Goal: Task Accomplishment & Management: Use online tool/utility

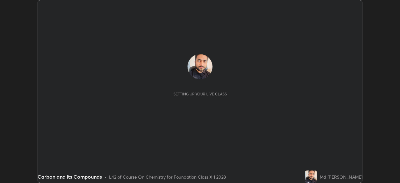
scroll to position [183, 400]
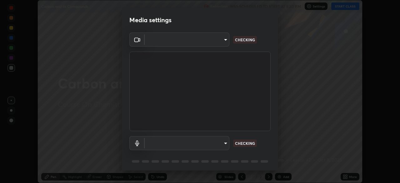
click at [224, 40] on body "Erase all Carbon and its Compounds Recording WAS SCHEDULED TO START AT 5:30 PM …" at bounding box center [200, 91] width 400 height 183
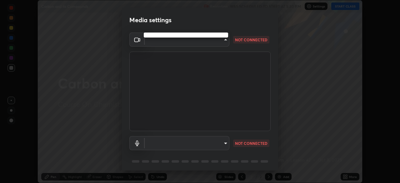
type input "1aa9a2346586593530aac2cf173ef8fd9a708ba55414d838fbce605f7d08cc12"
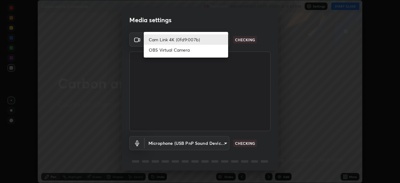
click at [218, 35] on li "Cam Link 4K (0fd9:007b)" at bounding box center [186, 39] width 84 height 10
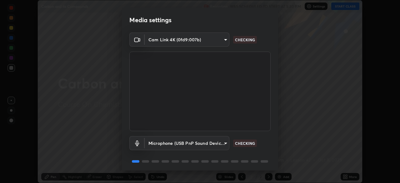
click at [222, 43] on body "Erase all Carbon and its Compounds Recording WAS SCHEDULED TO START AT 5:30 PM …" at bounding box center [200, 91] width 400 height 183
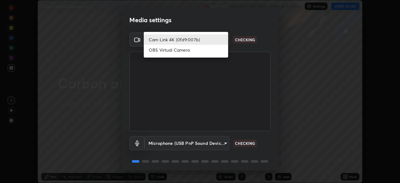
click at [214, 41] on li "Cam Link 4K (0fd9:007b)" at bounding box center [186, 39] width 84 height 10
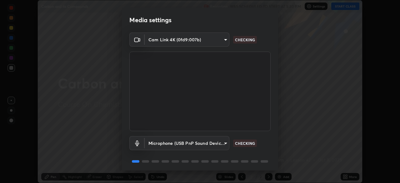
click at [221, 145] on body "Erase all Carbon and its Compounds Recording WAS SCHEDULED TO START AT 5:30 PM …" at bounding box center [200, 91] width 400 height 183
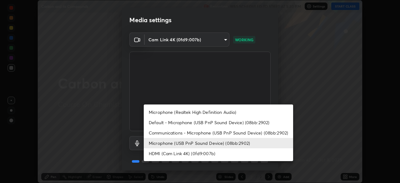
click at [210, 155] on li "HDMI (Cam Link 4K) (0fd9:007b)" at bounding box center [218, 153] width 149 height 10
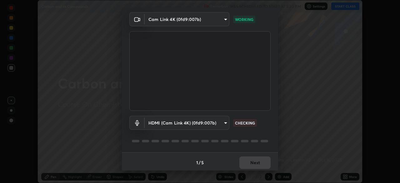
scroll to position [22, 0]
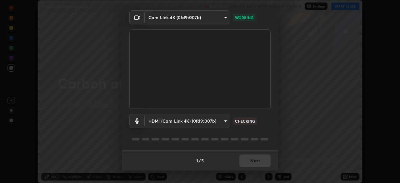
click at [222, 124] on body "Erase all Carbon and its Compounds Recording WAS SCHEDULED TO START AT 5:30 PM …" at bounding box center [200, 91] width 400 height 183
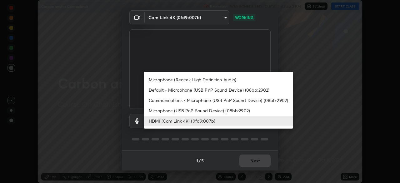
click at [219, 110] on li "Microphone (USB PnP Sound Device) (08bb:2902)" at bounding box center [218, 110] width 149 height 10
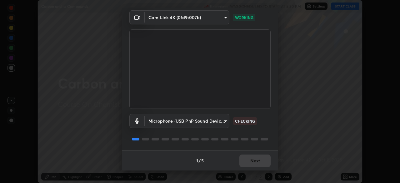
click at [221, 121] on body "Erase all Carbon and its Compounds Recording WAS SCHEDULED TO START AT 5:30 PM …" at bounding box center [200, 91] width 400 height 183
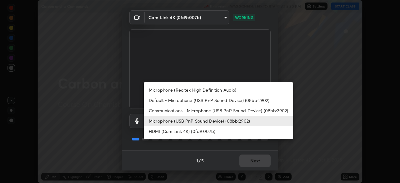
click at [217, 131] on li "HDMI (Cam Link 4K) (0fd9:007b)" at bounding box center [218, 131] width 149 height 10
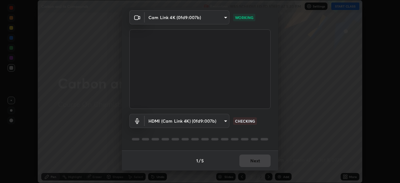
click at [218, 121] on body "Erase all Carbon and its Compounds Recording WAS SCHEDULED TO START AT 5:30 PM …" at bounding box center [200, 91] width 400 height 183
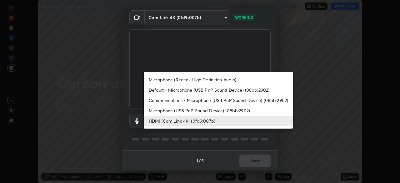
click at [226, 110] on li "Microphone (USB PnP Sound Device) (08bb:2902)" at bounding box center [218, 110] width 149 height 10
type input "0ed0356b76f8f3d0546527881708810eeda62871e4e107c220e145a1c3be1301"
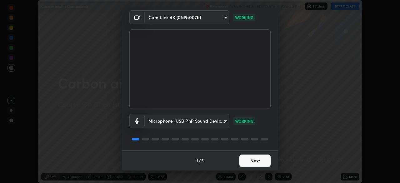
click at [251, 156] on button "Next" at bounding box center [255, 160] width 31 height 13
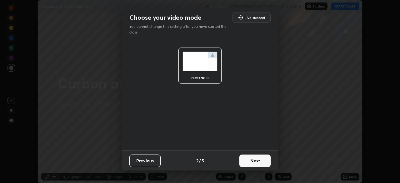
click at [255, 160] on button "Next" at bounding box center [255, 160] width 31 height 13
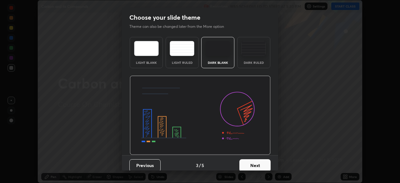
click at [254, 163] on button "Next" at bounding box center [255, 165] width 31 height 13
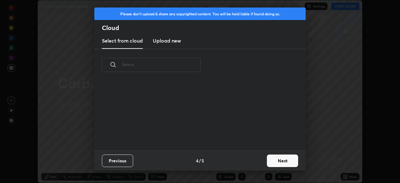
click at [271, 162] on button "Next" at bounding box center [282, 160] width 31 height 13
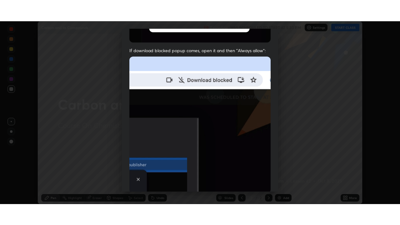
scroll to position [150, 0]
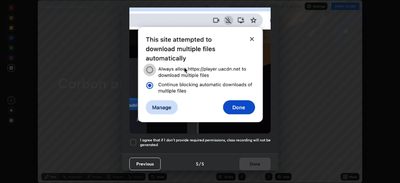
click at [134, 142] on div at bounding box center [133, 143] width 8 height 8
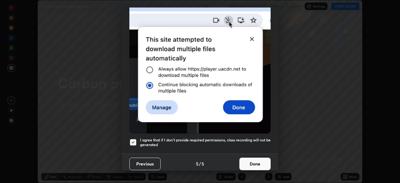
click at [253, 159] on button "Done" at bounding box center [255, 164] width 31 height 13
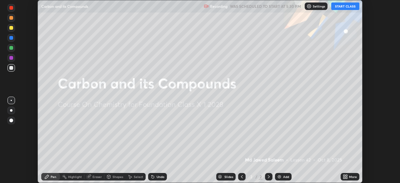
click at [348, 8] on button "START CLASS" at bounding box center [346, 7] width 28 height 8
click at [346, 176] on icon at bounding box center [347, 176] width 2 height 2
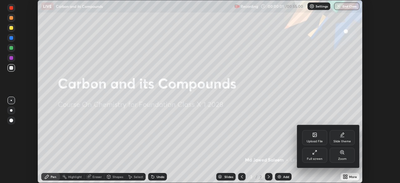
click at [321, 158] on div "Full screen" at bounding box center [315, 158] width 16 height 3
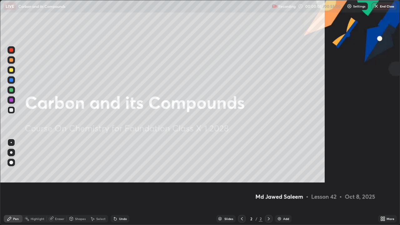
scroll to position [225, 400]
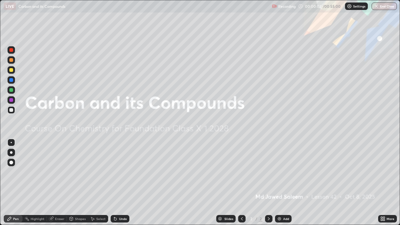
click at [286, 183] on div "Add" at bounding box center [286, 218] width 6 height 3
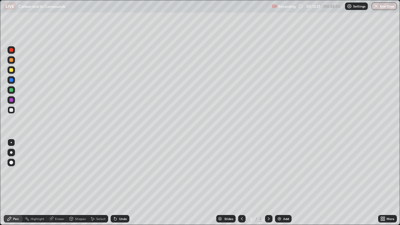
click at [282, 183] on div "Add" at bounding box center [283, 219] width 17 height 8
click at [286, 183] on div "Add" at bounding box center [283, 219] width 17 height 8
click at [12, 101] on div at bounding box center [11, 100] width 4 height 4
click at [113, 183] on icon at bounding box center [115, 218] width 5 height 5
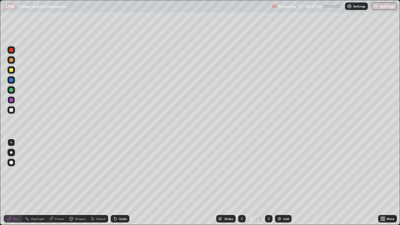
click at [282, 183] on div "Add" at bounding box center [283, 219] width 17 height 8
click at [119, 183] on div "Undo" at bounding box center [123, 218] width 8 height 3
click at [120, 183] on div "Undo" at bounding box center [123, 218] width 8 height 3
click at [119, 183] on div "Undo" at bounding box center [123, 218] width 8 height 3
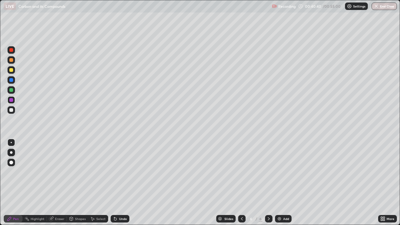
click at [119, 183] on div "Undo" at bounding box center [123, 218] width 8 height 3
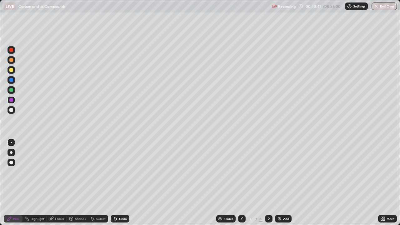
click at [120, 183] on div "Undo" at bounding box center [123, 218] width 8 height 3
click at [122, 183] on div "Undo" at bounding box center [123, 218] width 8 height 3
click at [121, 183] on div "Undo" at bounding box center [123, 218] width 8 height 3
click at [120, 183] on div "Undo" at bounding box center [123, 218] width 8 height 3
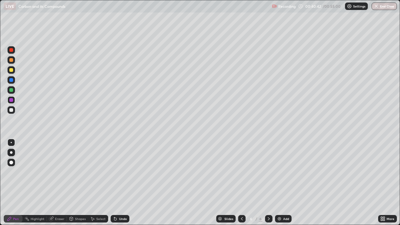
click at [120, 183] on div "Undo" at bounding box center [123, 218] width 8 height 3
click at [121, 183] on div "Undo" at bounding box center [123, 218] width 8 height 3
click at [384, 8] on button "End Class" at bounding box center [384, 7] width 25 height 8
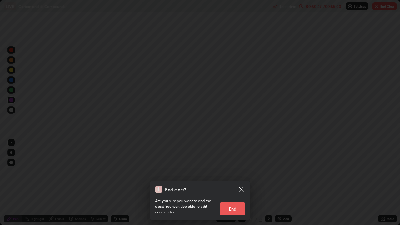
click at [232, 183] on button "End" at bounding box center [232, 209] width 25 height 13
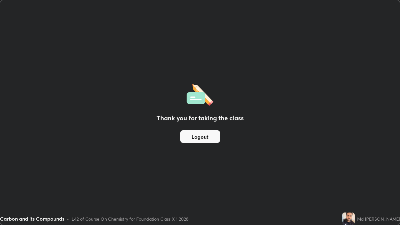
click at [207, 137] on button "Logout" at bounding box center [200, 136] width 40 height 13
